Goal: Task Accomplishment & Management: Complete application form

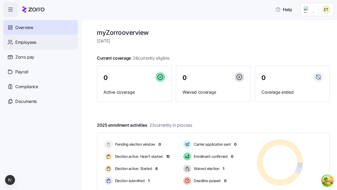
click at [26, 42] on span "Employees" at bounding box center [25, 42] width 21 height 7
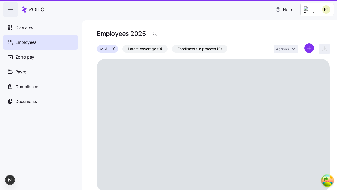
click at [309, 48] on html "Help Overview Employees Zorro pay Payroll Compliance Documents Employees 2025 A…" at bounding box center [168, 93] width 337 height 186
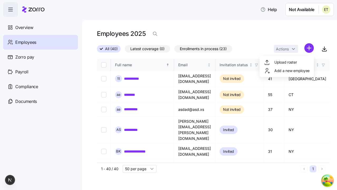
click at [286, 71] on span "Add a new employee" at bounding box center [291, 70] width 35 height 5
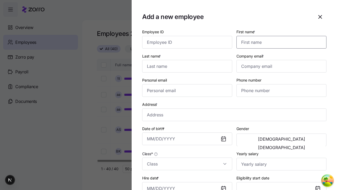
click at [279, 36] on input "First name *" at bounding box center [281, 42] width 90 height 13
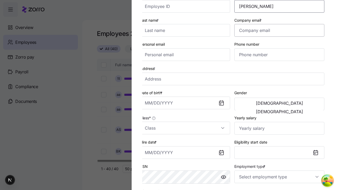
type input "[PERSON_NAME]"
click at [187, 30] on input "Last name *" at bounding box center [185, 30] width 90 height 13
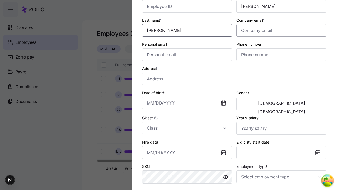
type input "[PERSON_NAME]"
click at [281, 30] on input "Company email *" at bounding box center [281, 30] width 90 height 13
type input "[EMAIL_ADDRESS][PERSON_NAME][DOMAIN_NAME]"
click at [187, 54] on input "Personal email" at bounding box center [187, 54] width 90 height 13
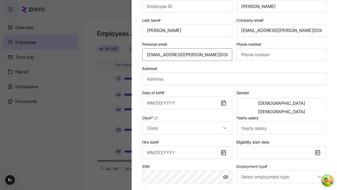
type input "[EMAIL_ADDRESS][PERSON_NAME][DOMAIN_NAME]"
click at [234, 78] on input "Address *" at bounding box center [234, 78] width 184 height 13
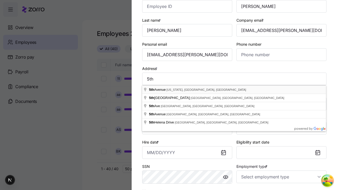
type input "5th"
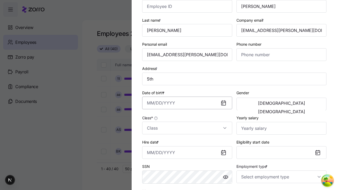
click at [187, 103] on input "Date of birth *" at bounding box center [187, 102] width 90 height 13
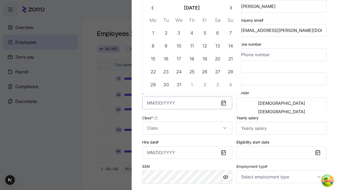
click at [230, 33] on button "7" at bounding box center [230, 33] width 13 height 13
type input "[DATE]"
type input "[GEOGRAPHIC_DATA][US_STATE], [GEOGRAPHIC_DATA], [GEOGRAPHIC_DATA]"
click at [260, 104] on span "[DEMOGRAPHIC_DATA]" at bounding box center [281, 103] width 47 height 4
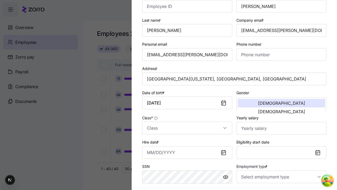
click at [187, 128] on input "Class *" at bounding box center [187, 127] width 90 height 13
click at [0, 0] on div "class1" at bounding box center [0, 0] width 0 height 0
type input "class1"
click at [187, 152] on input "Hire date *" at bounding box center [187, 152] width 90 height 13
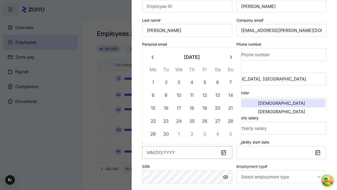
click at [205, 108] on button "19" at bounding box center [204, 108] width 13 height 13
type input "[DATE]"
click at [281, 176] on input "Employment type *" at bounding box center [281, 176] width 90 height 13
click at [0, 0] on div "Full Time" at bounding box center [0, 0] width 0 height 0
type input "Full Time"
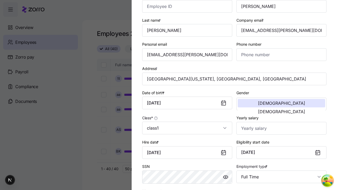
click at [0, 0] on div "Salary" at bounding box center [0, 0] width 0 height 0
type input "Salary"
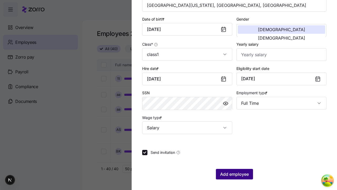
click at [234, 174] on span "Add employee" at bounding box center [234, 174] width 29 height 6
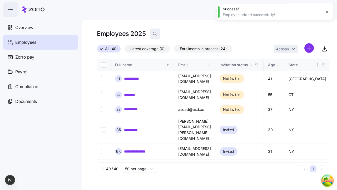
click at [155, 34] on icon "button" at bounding box center [154, 33] width 5 height 5
click at [202, 34] on input at bounding box center [202, 33] width 105 height 8
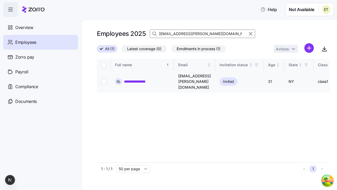
type input "[EMAIL_ADDRESS][PERSON_NAME][DOMAIN_NAME]"
click at [138, 79] on link "**********" at bounding box center [138, 81] width 29 height 5
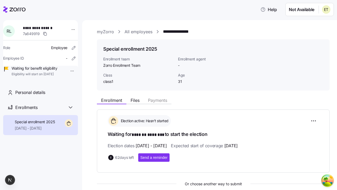
click at [68, 71] on html "**********" at bounding box center [168, 93] width 337 height 186
click at [90, 83] on div "Terminate employee" at bounding box center [85, 83] width 35 height 6
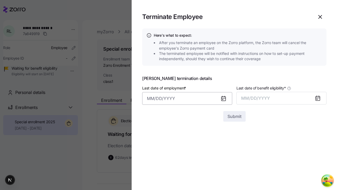
click at [187, 96] on input "Last date of employment *" at bounding box center [187, 98] width 90 height 13
click at [205, 52] on button "19" at bounding box center [204, 52] width 13 height 13
type input "[DATE]"
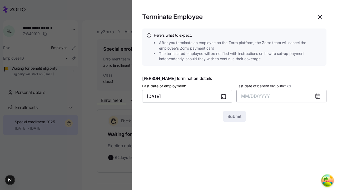
click at [281, 96] on button "MM/DD/YYYY" at bounding box center [281, 95] width 90 height 13
